Goal: Task Accomplishment & Management: Use online tool/utility

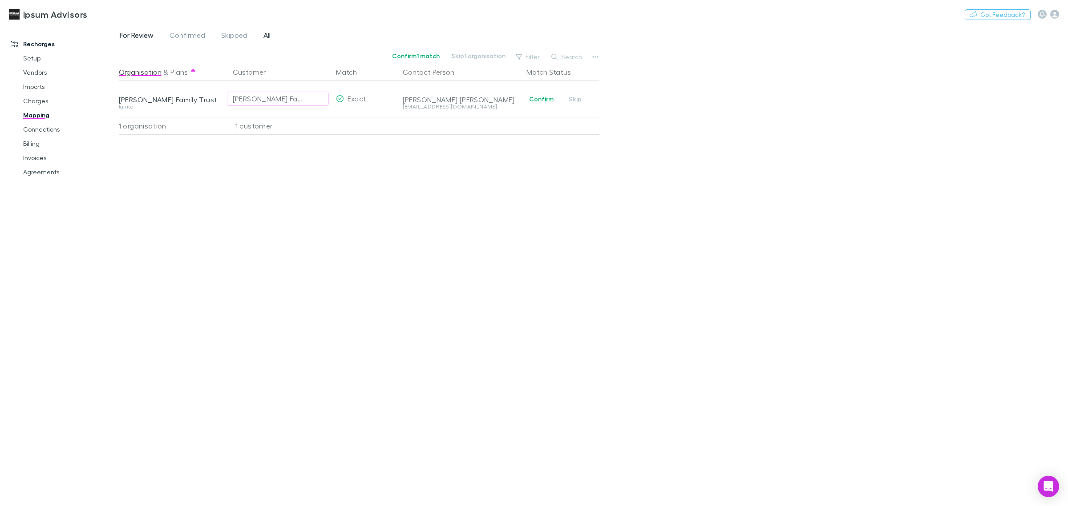
click at [266, 36] on span "All" at bounding box center [266, 37] width 7 height 12
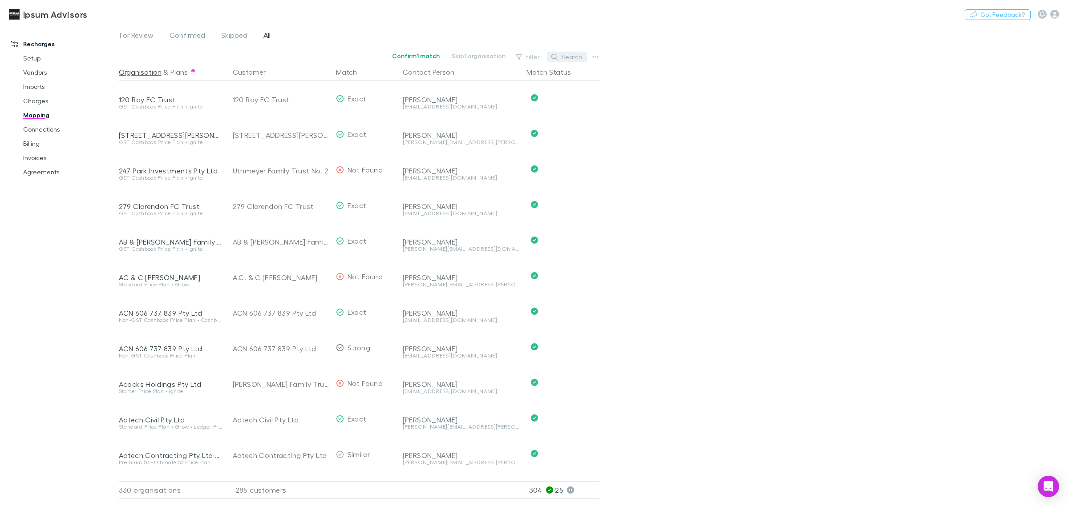
click at [565, 61] on button "Search" at bounding box center [567, 57] width 40 height 11
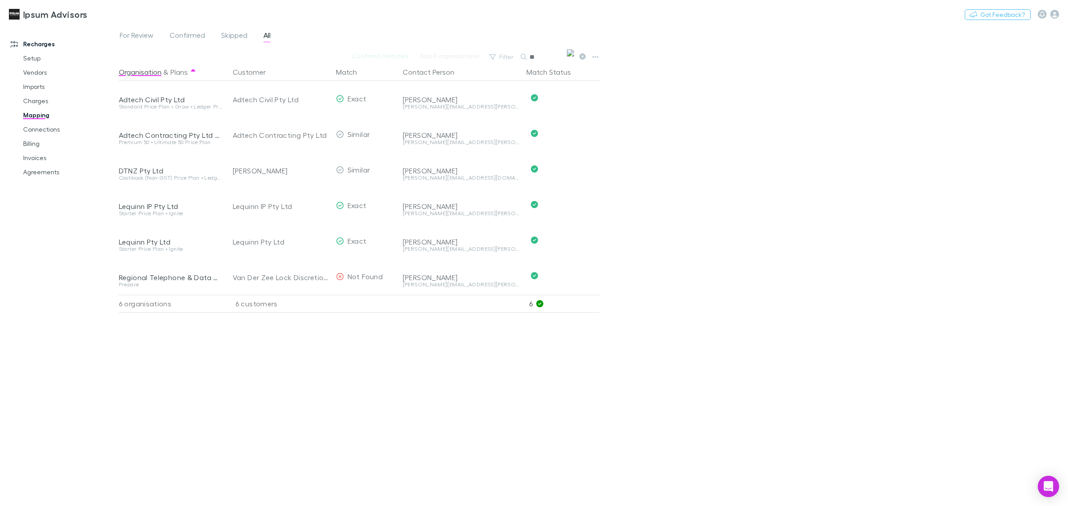
type input "*"
